Goal: Task Accomplishment & Management: Manage account settings

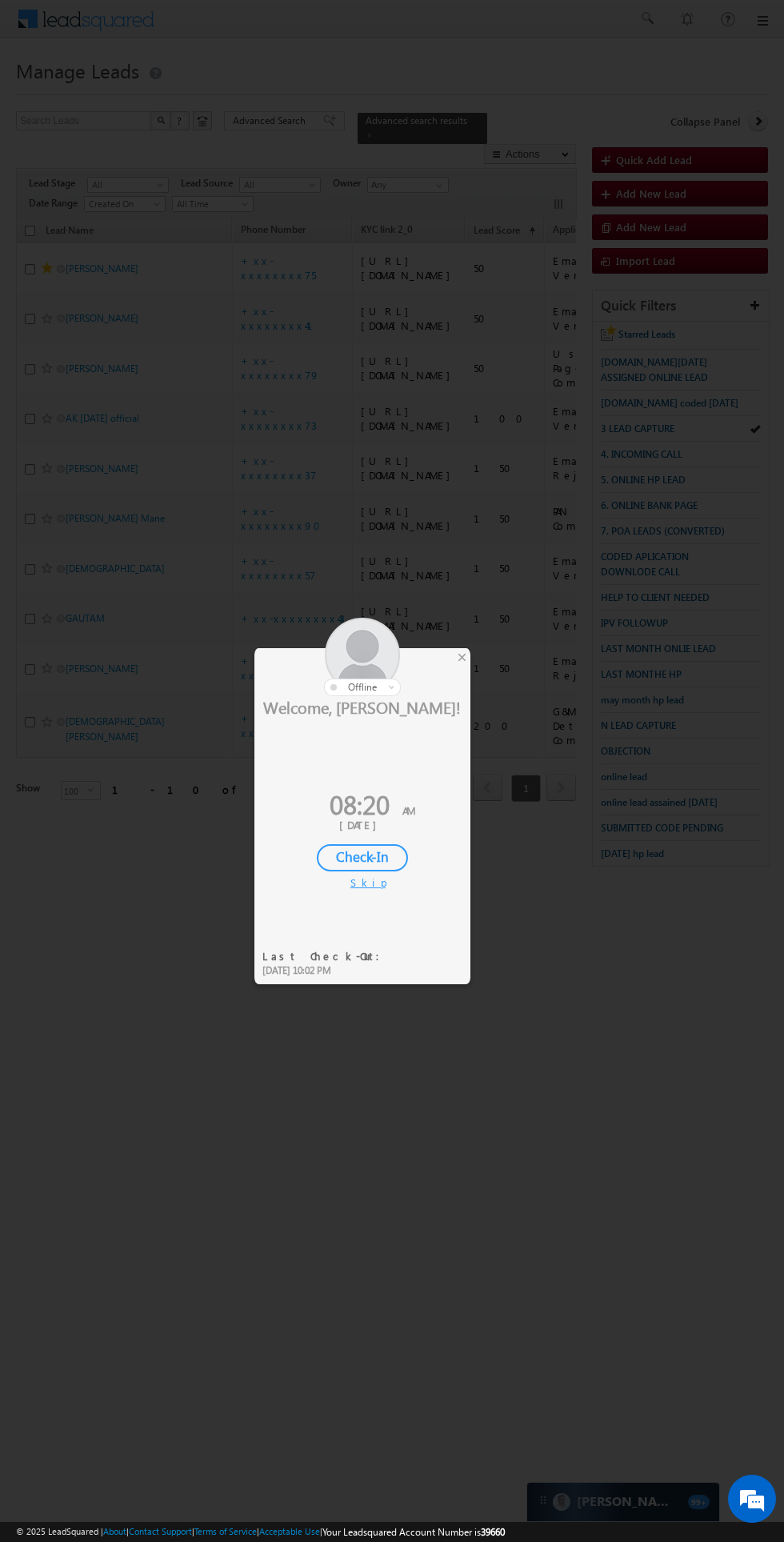
click at [365, 853] on div "Check-In" at bounding box center [362, 858] width 91 height 27
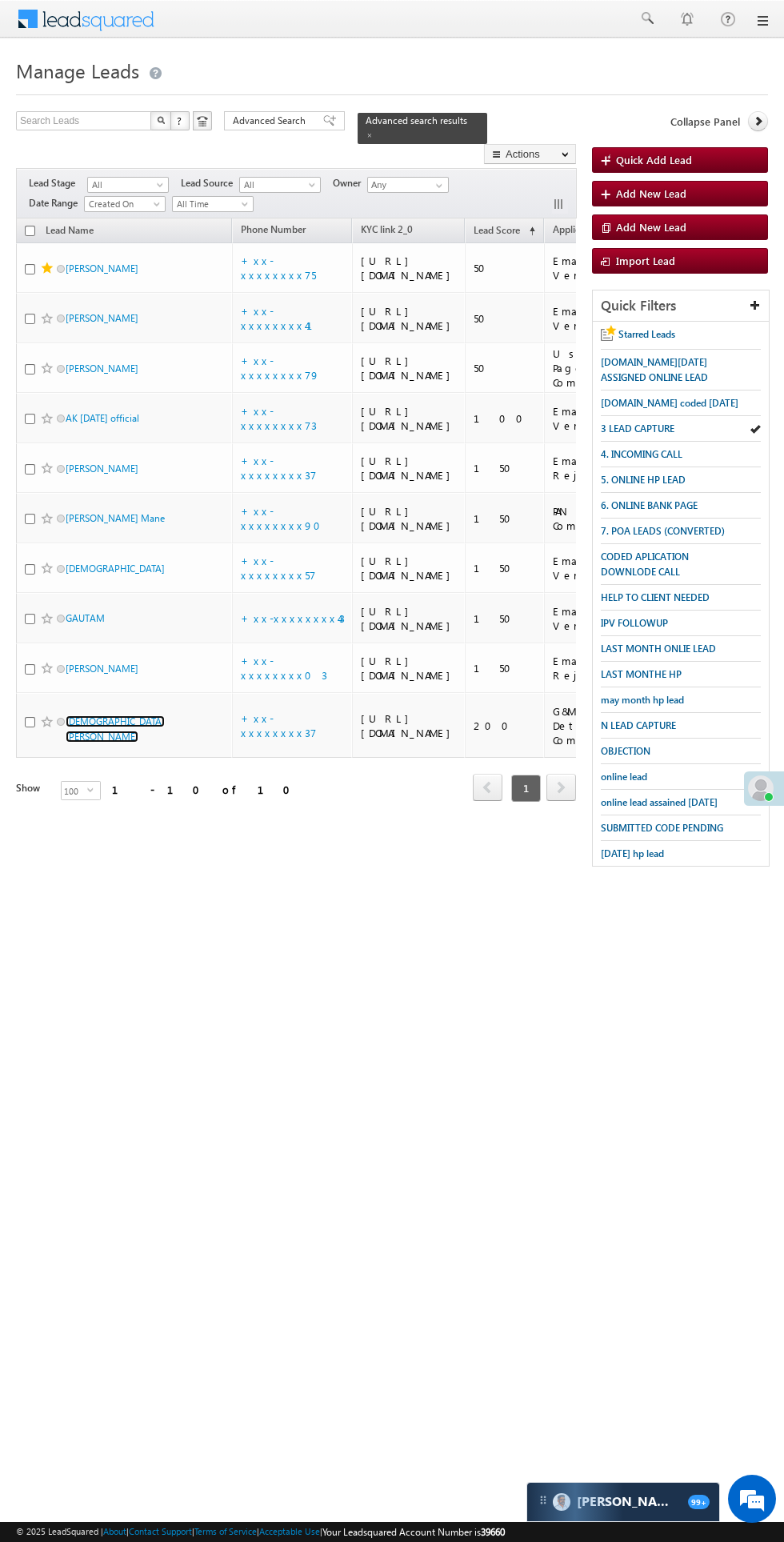
click at [135, 742] on link "[DEMOGRAPHIC_DATA][PERSON_NAME]" at bounding box center [114, 729] width 99 height 27
